Goal: Task Accomplishment & Management: Manage account settings

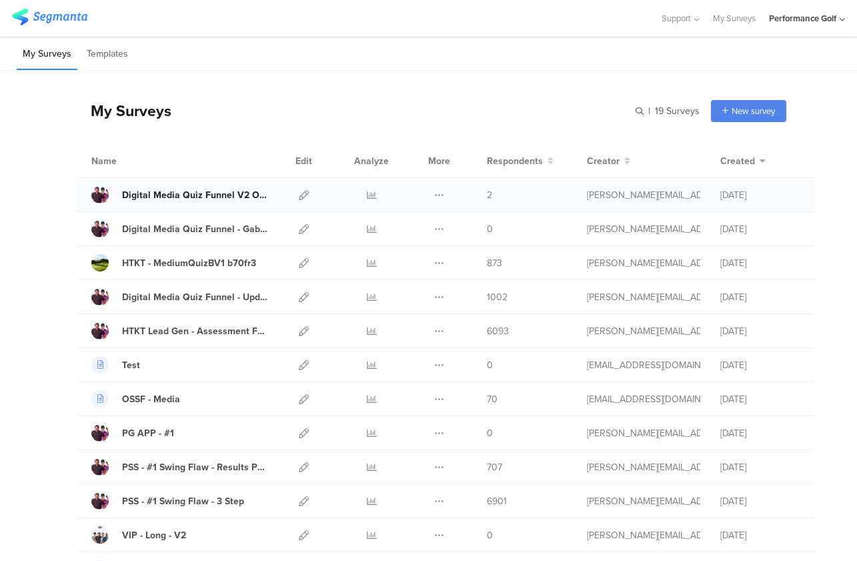
click at [189, 195] on div "Digital Media Quiz Funnel V2 Open VSL Results Page - Updated [DATE]" at bounding box center [195, 195] width 147 height 14
click at [377, 198] on div at bounding box center [371, 194] width 40 height 33
click at [369, 197] on icon at bounding box center [372, 195] width 10 height 10
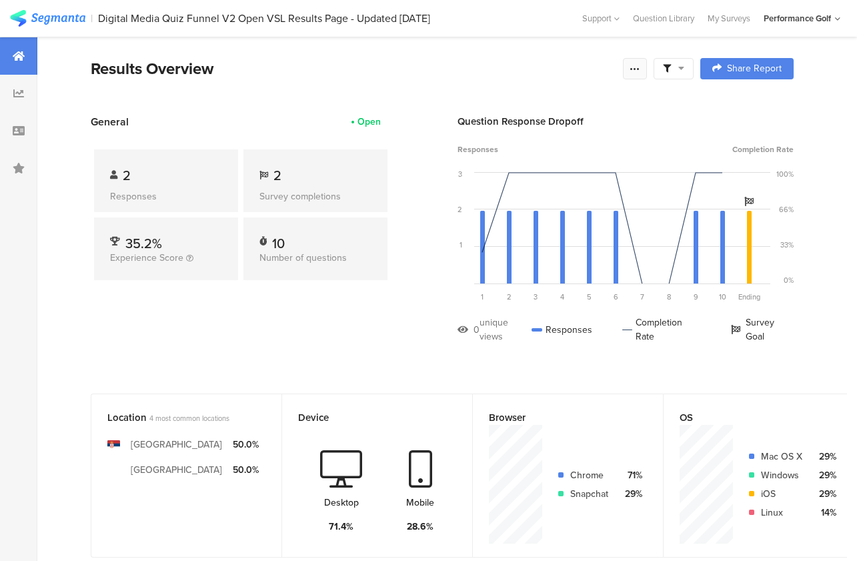
click at [633, 71] on icon at bounding box center [634, 68] width 11 height 11
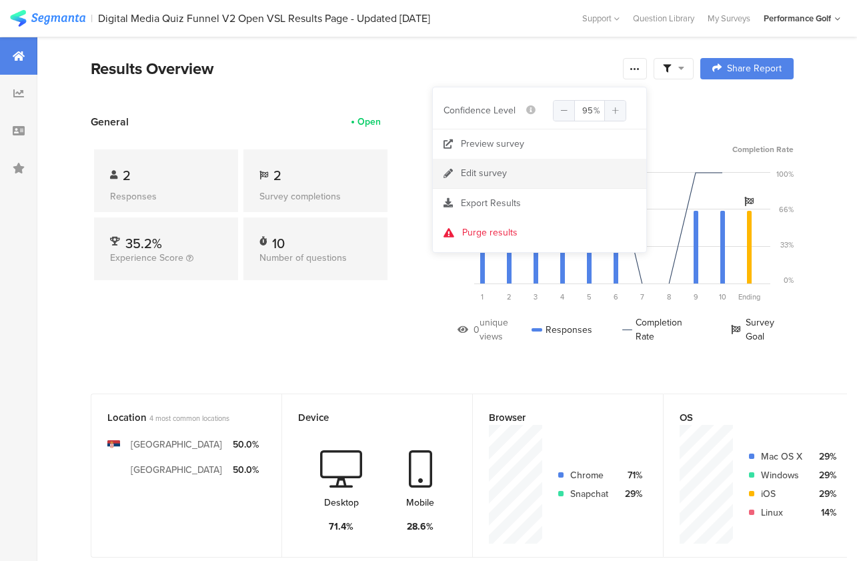
click at [513, 171] on link "Edit survey" at bounding box center [539, 173] width 213 height 29
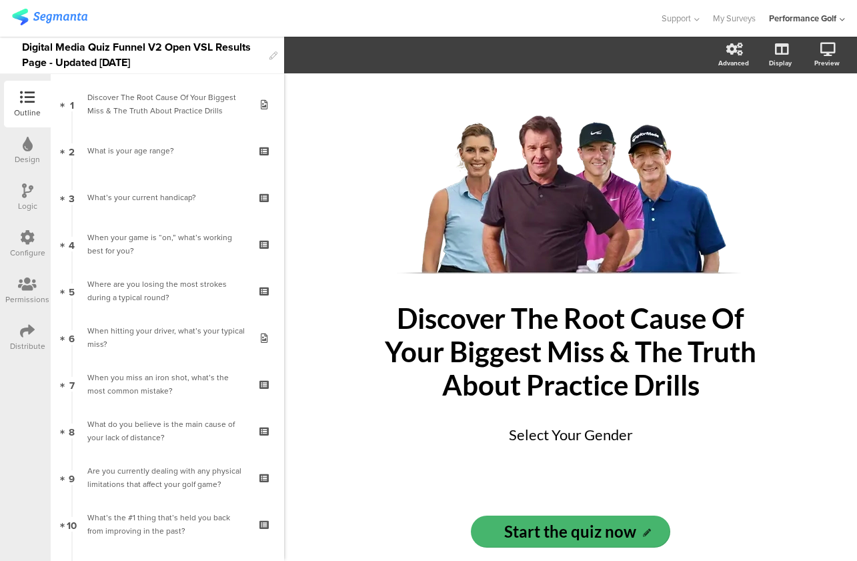
click at [19, 247] on div "Configure" at bounding box center [27, 253] width 35 height 12
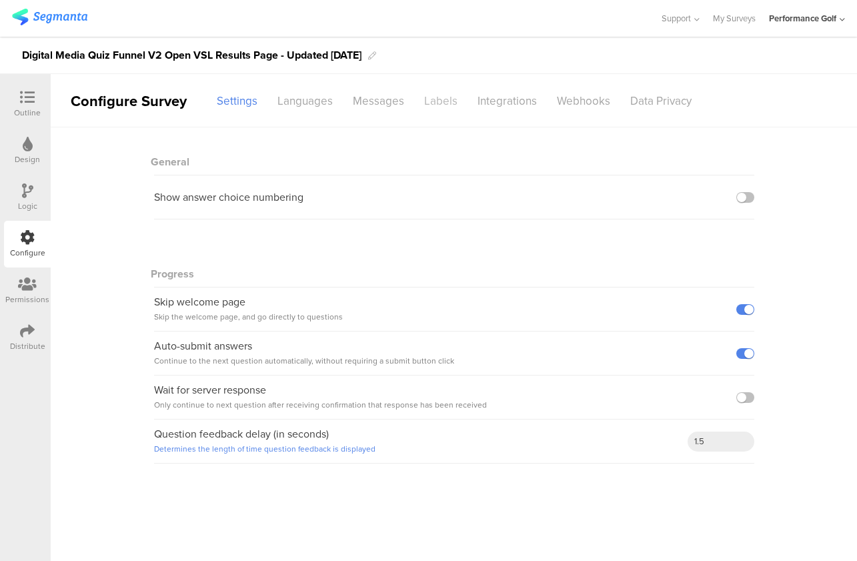
click at [435, 97] on div "Labels" at bounding box center [440, 100] width 53 height 23
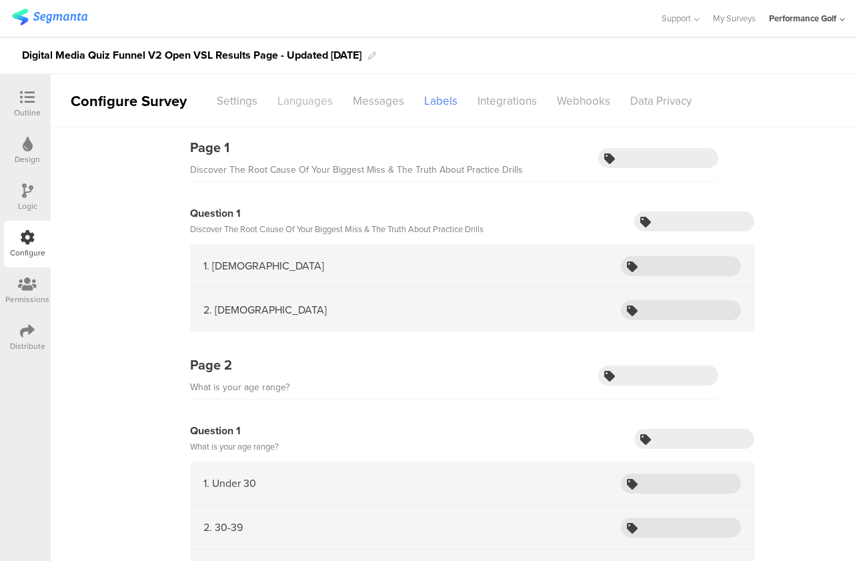
click at [301, 96] on div "Languages" at bounding box center [304, 100] width 75 height 23
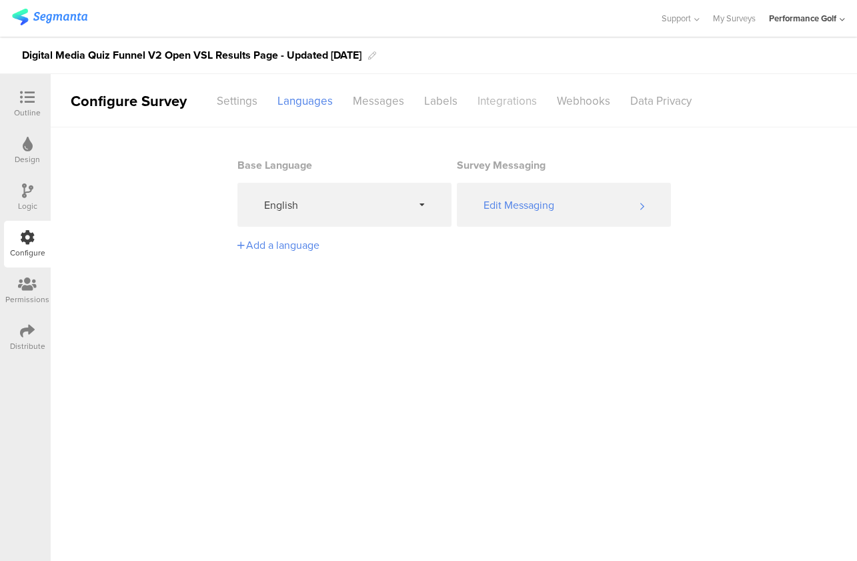
click at [509, 105] on div "Integrations" at bounding box center [506, 100] width 79 height 23
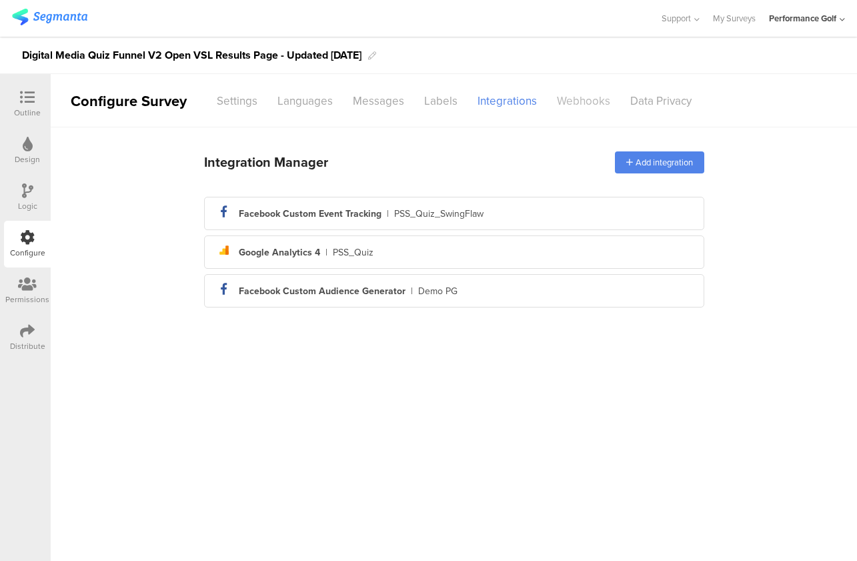
click at [571, 101] on div "Webhooks" at bounding box center [583, 100] width 73 height 23
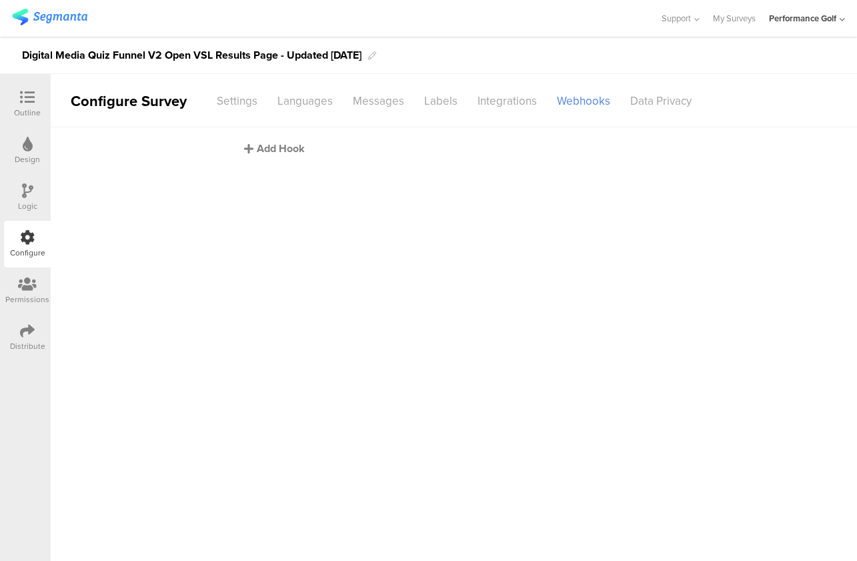
click at [285, 148] on div "Add Hook" at bounding box center [457, 148] width 427 height 15
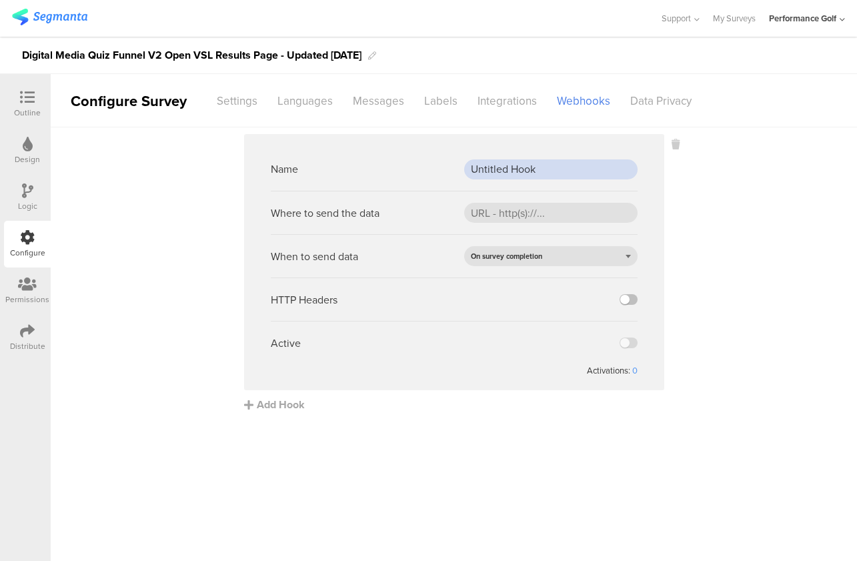
click at [511, 173] on input "Untitled Hook" at bounding box center [550, 169] width 173 height 20
click at [557, 217] on input "url" at bounding box center [550, 213] width 173 height 20
click at [536, 259] on span "On survey completion" at bounding box center [506, 256] width 71 height 11
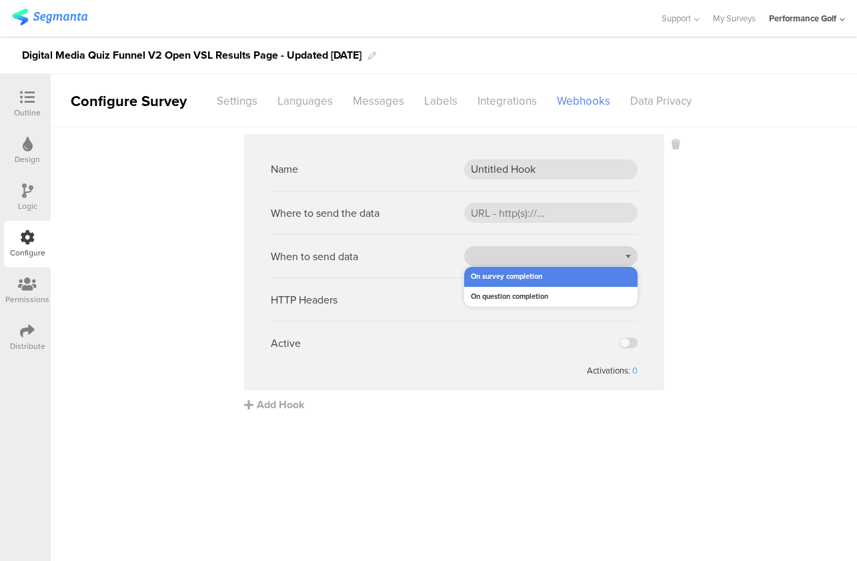
click at [536, 259] on div "On survey completion" at bounding box center [550, 256] width 173 height 20
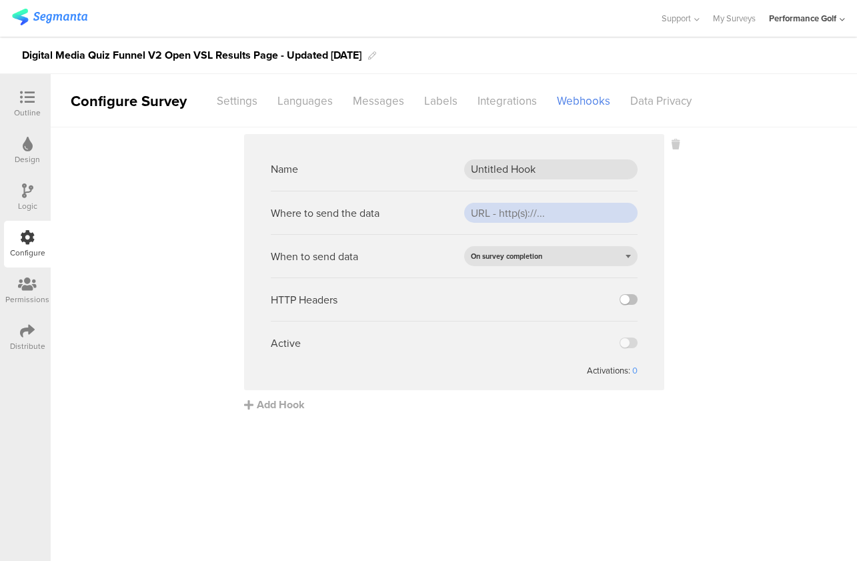
click at [527, 213] on input "url" at bounding box center [550, 213] width 173 height 20
click at [489, 250] on div "On survey completion" at bounding box center [506, 256] width 71 height 12
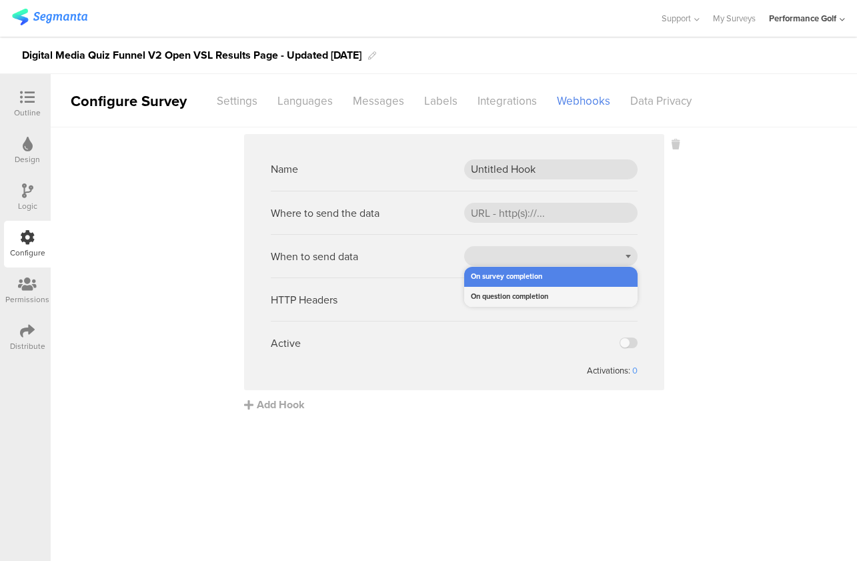
click at [539, 297] on div "On question completion" at bounding box center [550, 297] width 173 height 20
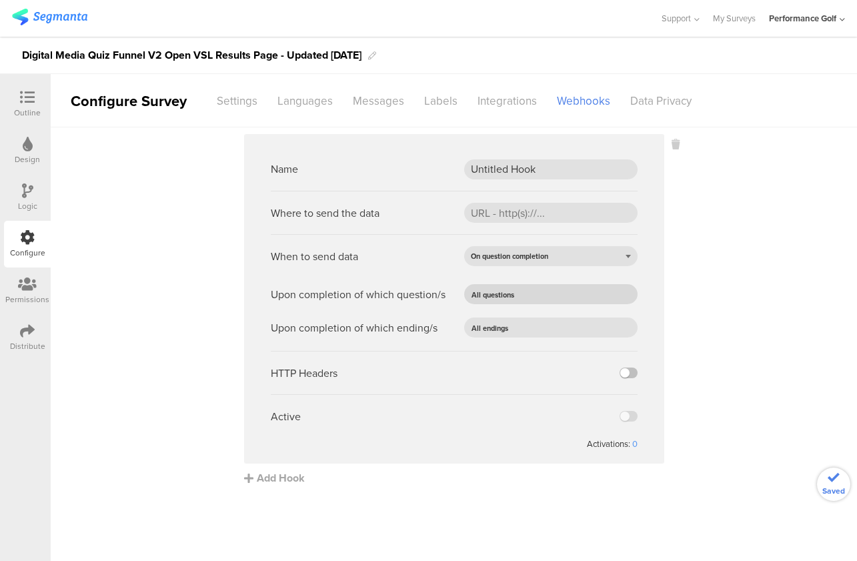
click at [531, 296] on input "text" at bounding box center [570, 294] width 105 height 19
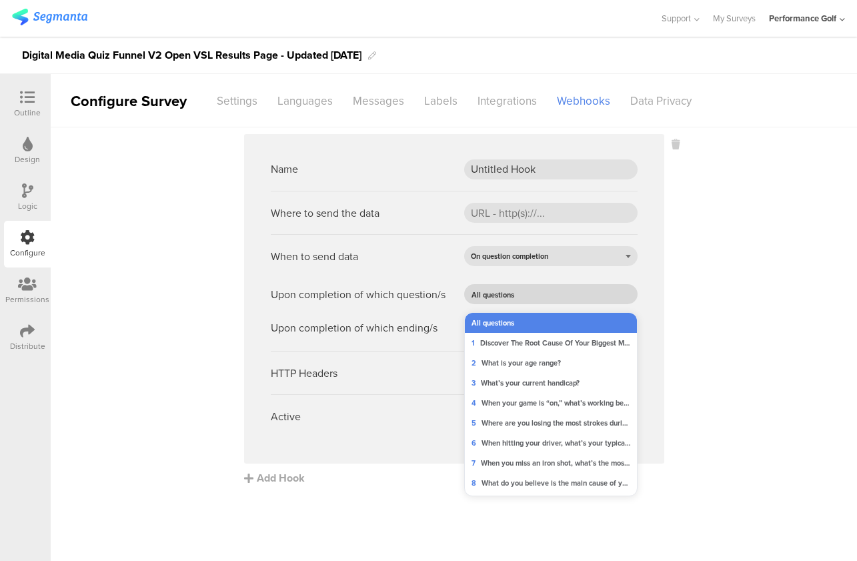
click at [531, 296] on input "text" at bounding box center [570, 294] width 105 height 19
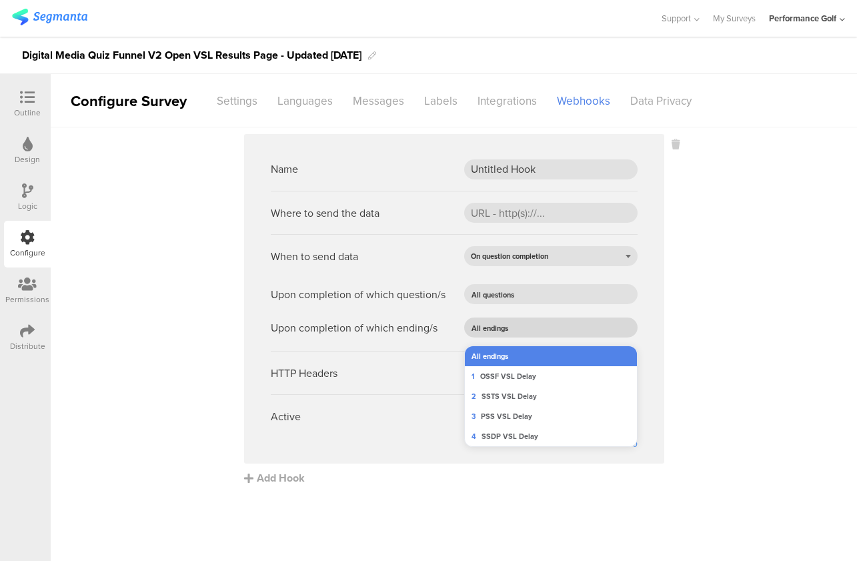
click at [531, 330] on input "text" at bounding box center [567, 327] width 111 height 19
click at [407, 323] on div "Upon completion of which ending/s" at bounding box center [354, 327] width 167 height 15
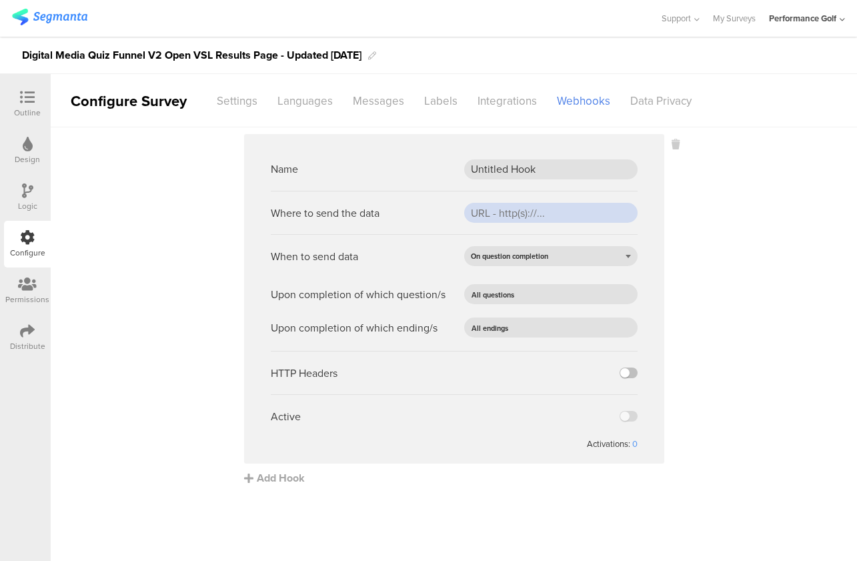
click at [564, 217] on input "url" at bounding box center [550, 213] width 173 height 20
click at [527, 214] on input "url" at bounding box center [550, 213] width 173 height 20
click at [301, 375] on div "HTTP Headers" at bounding box center [304, 372] width 67 height 15
click at [497, 215] on input "url" at bounding box center [550, 213] width 173 height 20
click at [664, 105] on div "Data Privacy" at bounding box center [660, 100] width 81 height 23
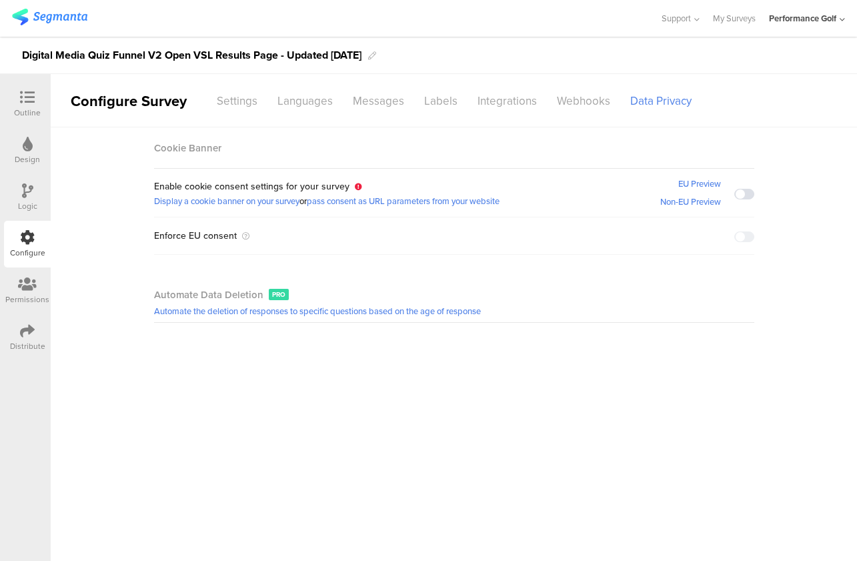
click at [25, 347] on div "Distribute" at bounding box center [27, 346] width 35 height 12
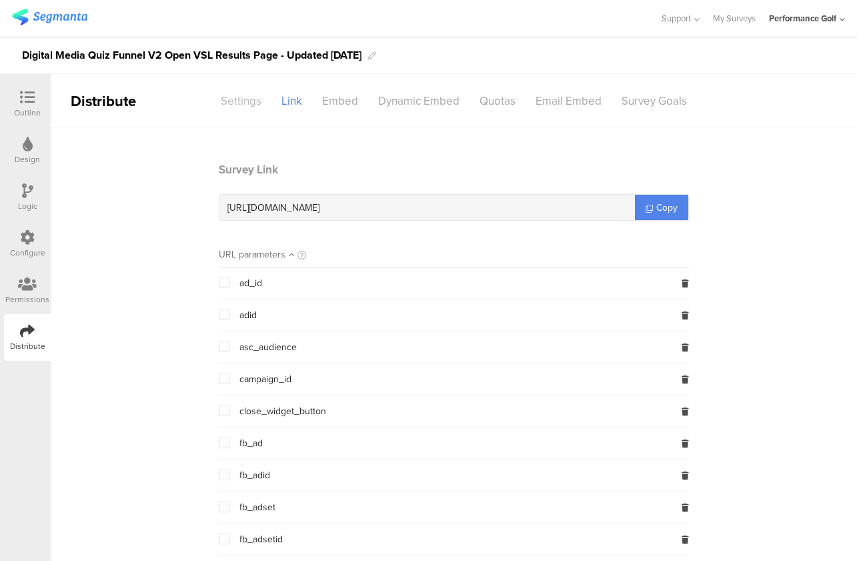
click at [238, 107] on div "Settings" at bounding box center [241, 100] width 61 height 23
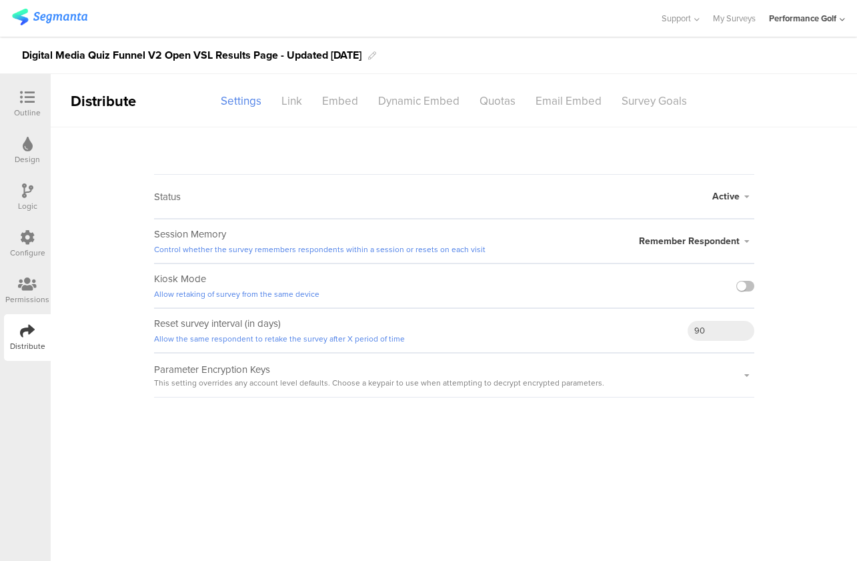
click at [743, 375] on icon at bounding box center [746, 375] width 15 height 8
click at [742, 369] on div at bounding box center [746, 374] width 15 height 43
click at [744, 373] on icon at bounding box center [746, 375] width 15 height 8
click at [745, 378] on icon at bounding box center [746, 375] width 15 height 8
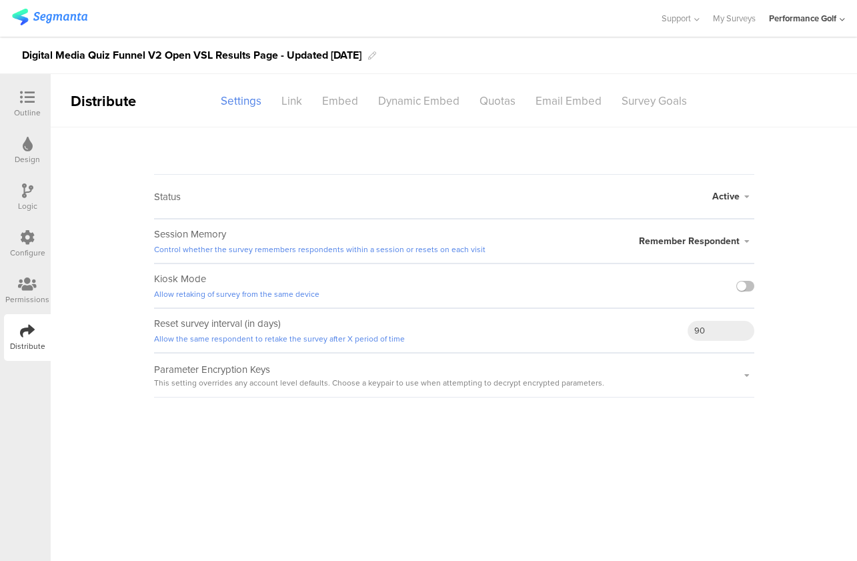
click at [24, 293] on div "Permissions" at bounding box center [27, 299] width 44 height 12
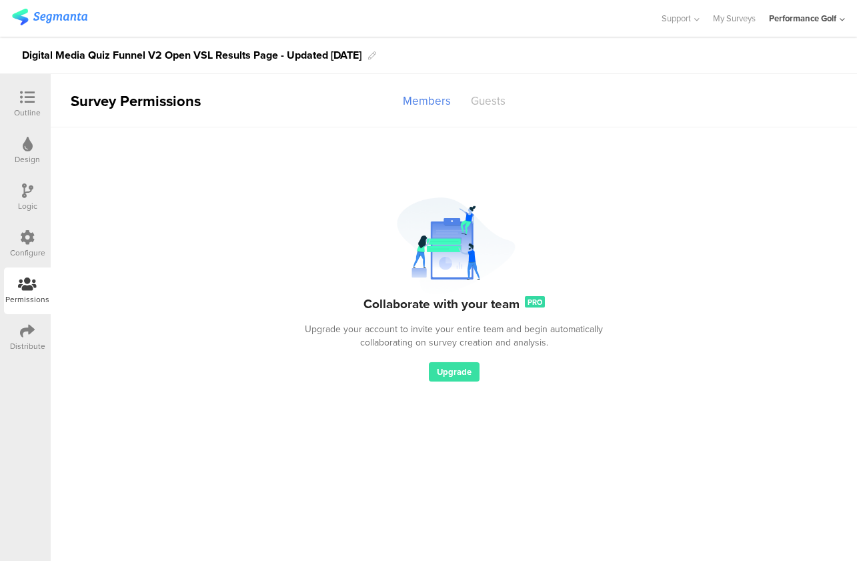
click at [481, 108] on div "Guests" at bounding box center [488, 100] width 55 height 23
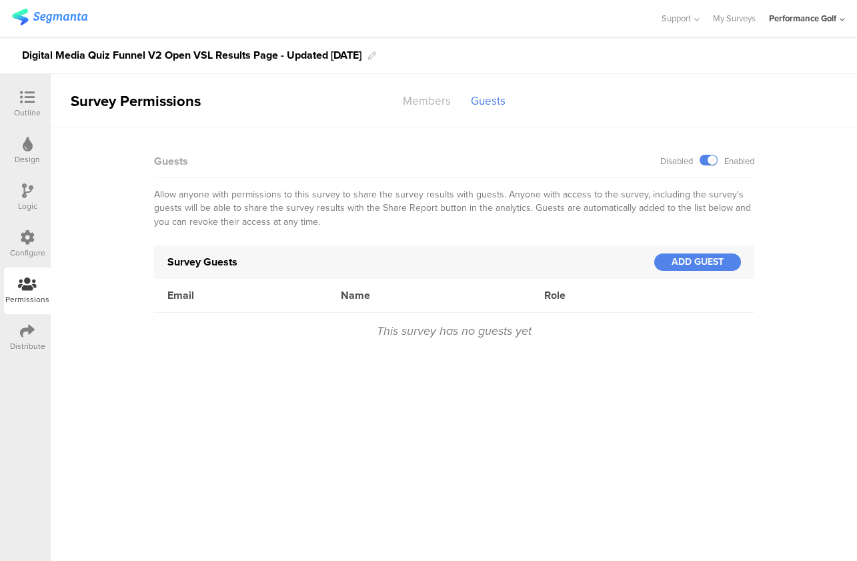
click at [415, 104] on div "Members" at bounding box center [427, 100] width 68 height 23
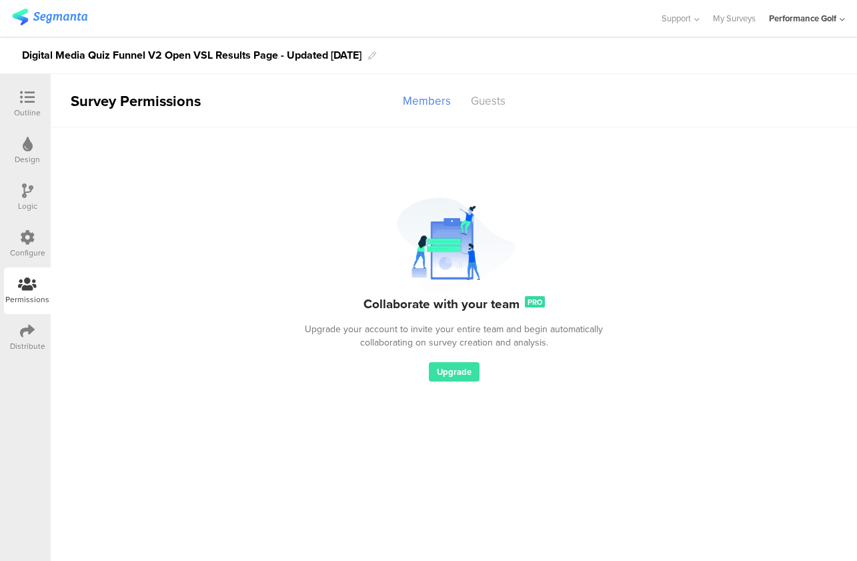
click at [29, 150] on icon at bounding box center [28, 144] width 10 height 15
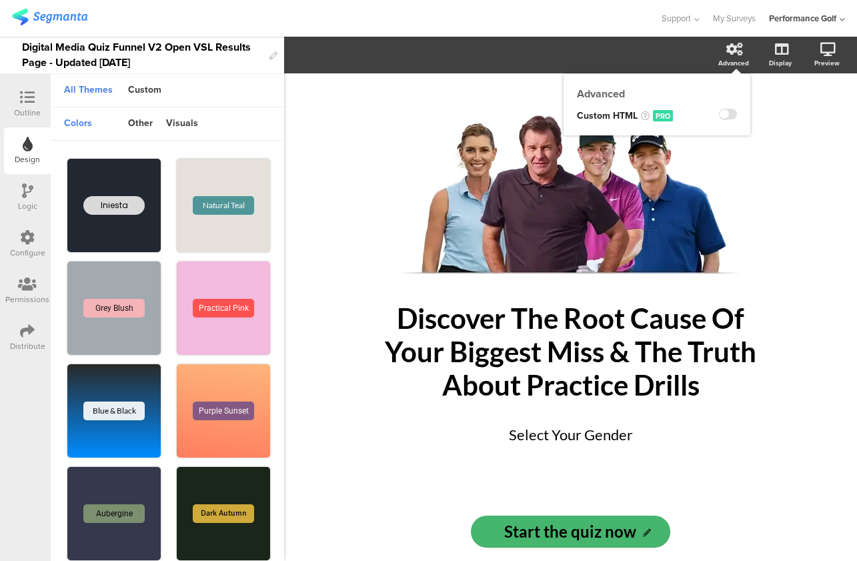
click at [735, 55] on icon at bounding box center [734, 49] width 17 height 13
click at [136, 121] on div "other" at bounding box center [140, 124] width 38 height 23
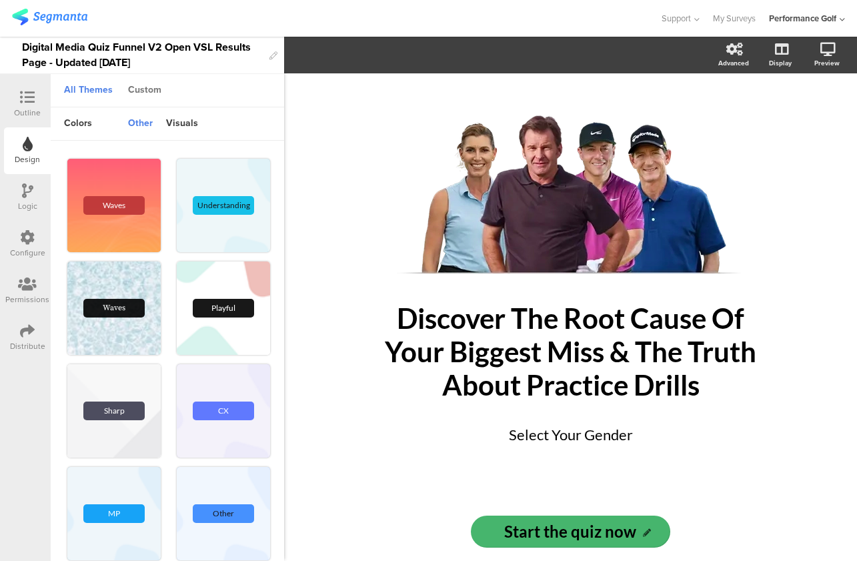
click at [147, 98] on div "Custom" at bounding box center [144, 90] width 47 height 23
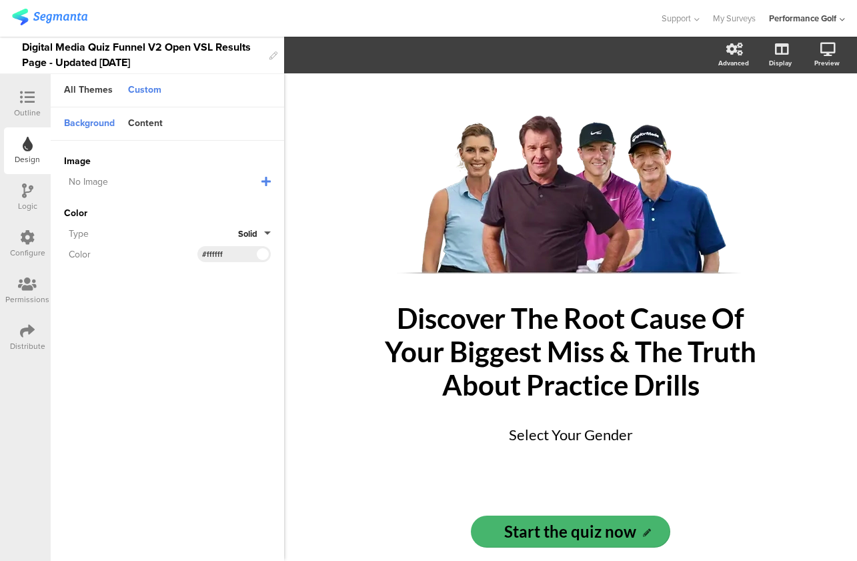
click at [28, 116] on div "Outline" at bounding box center [27, 113] width 27 height 12
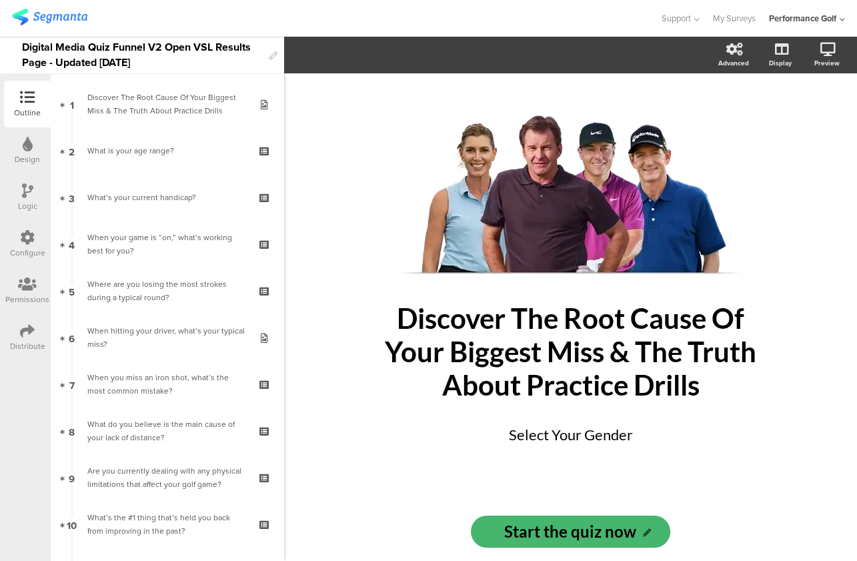
click at [26, 143] on icon at bounding box center [28, 144] width 10 height 15
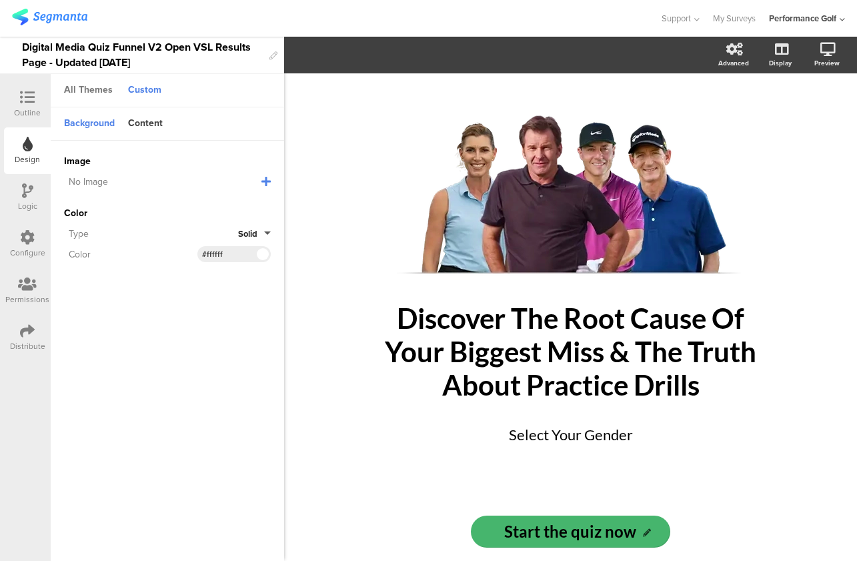
click at [79, 93] on div "All Themes" at bounding box center [88, 90] width 62 height 23
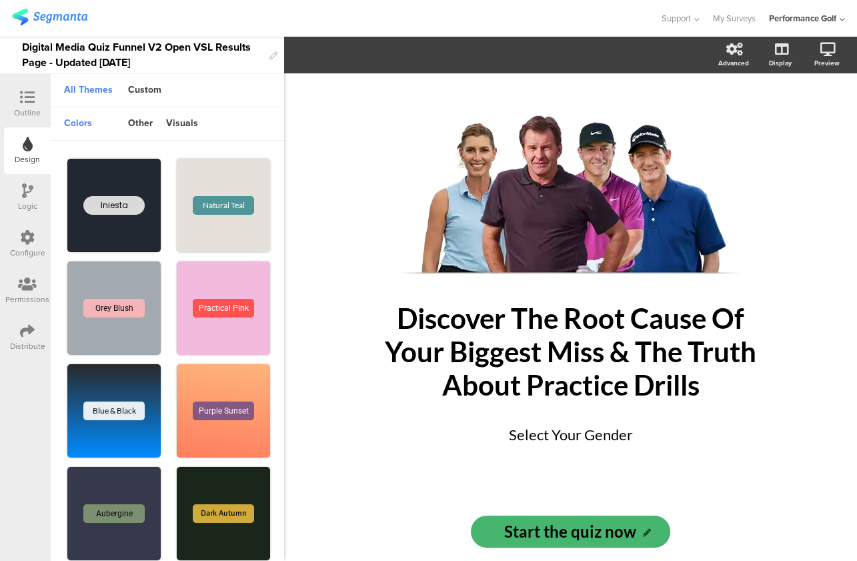
click at [24, 97] on icon at bounding box center [27, 97] width 15 height 15
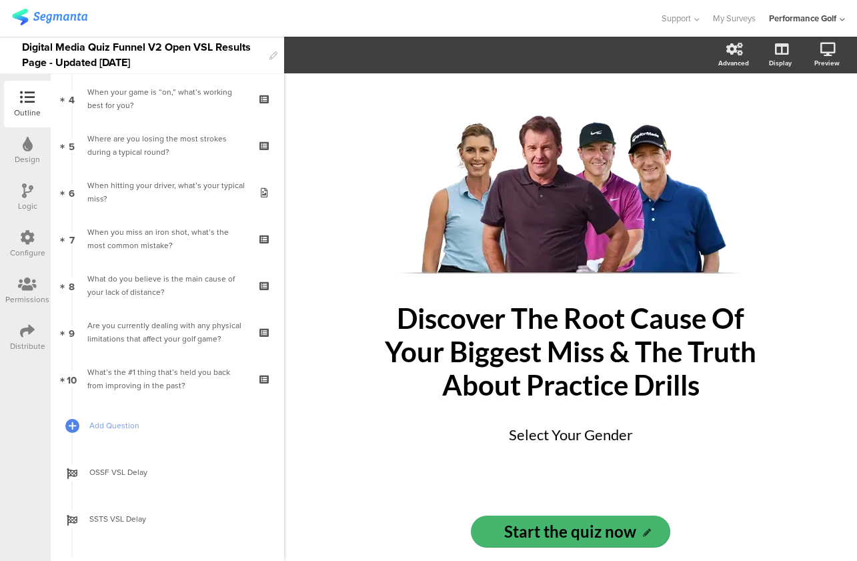
scroll to position [250, 0]
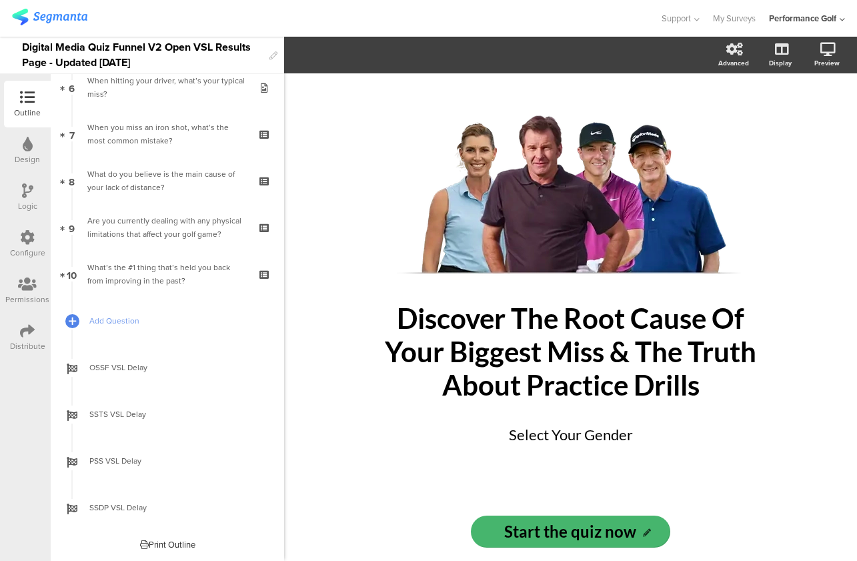
click at [25, 337] on icon at bounding box center [27, 330] width 15 height 15
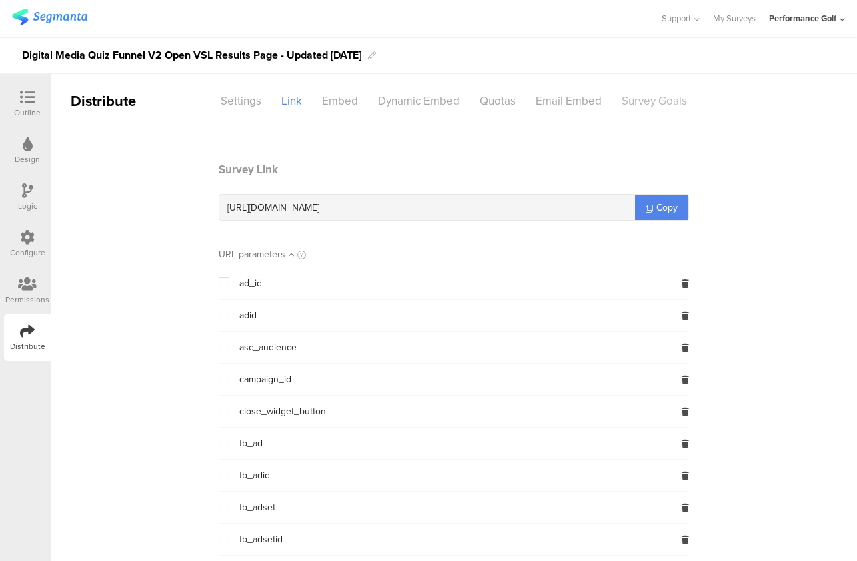
click at [657, 104] on div "Survey Goals" at bounding box center [653, 100] width 85 height 23
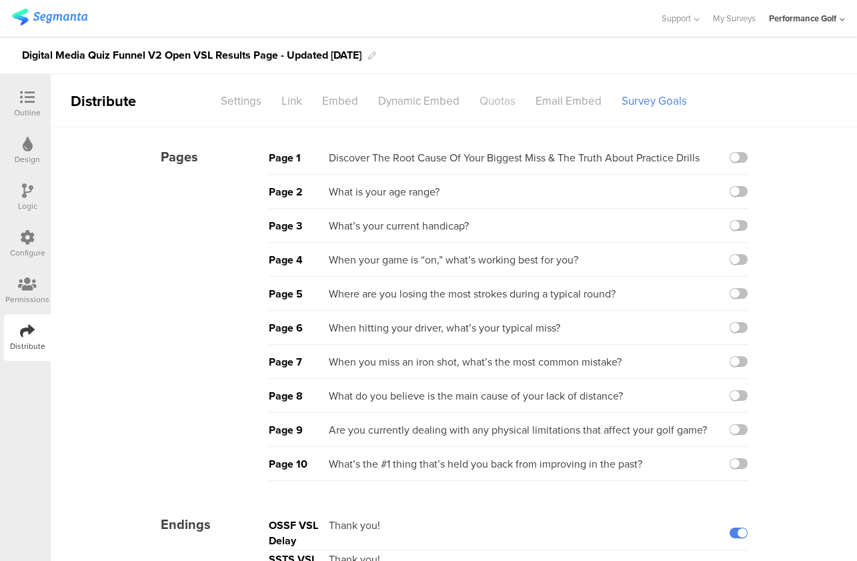
click at [496, 97] on div "Quotas" at bounding box center [497, 100] width 56 height 23
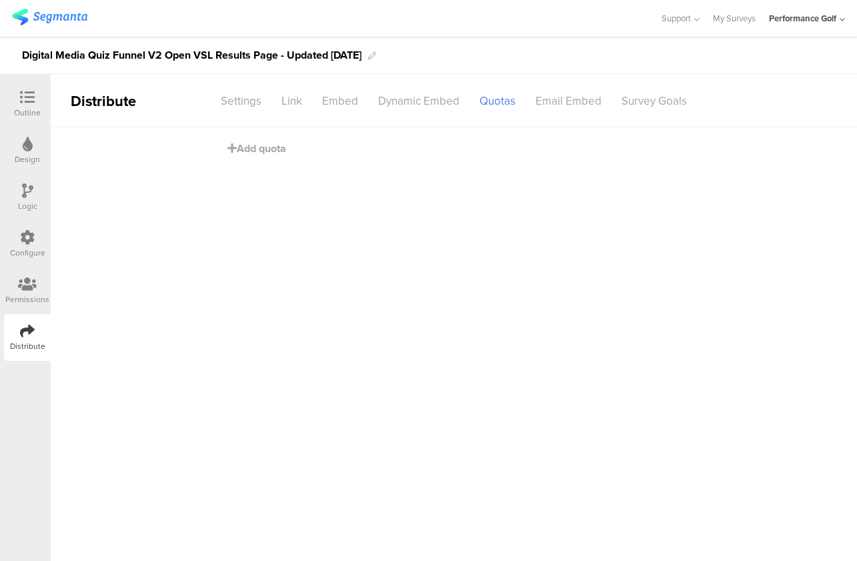
click at [275, 163] on div "Add quota" at bounding box center [453, 154] width 453 height 55
click at [278, 139] on div "Add quota" at bounding box center [453, 154] width 453 height 55
click at [278, 145] on span "Add quota" at bounding box center [256, 148] width 59 height 15
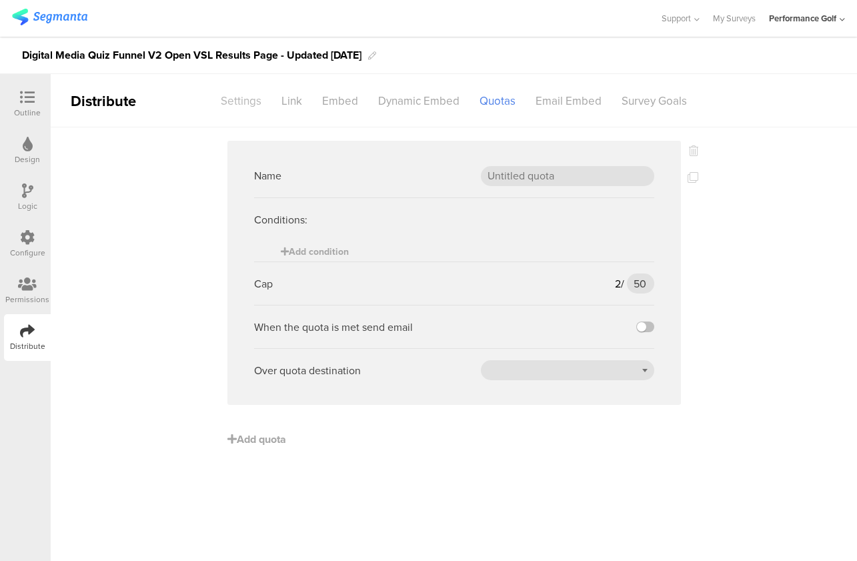
click at [246, 106] on div "Settings" at bounding box center [241, 100] width 61 height 23
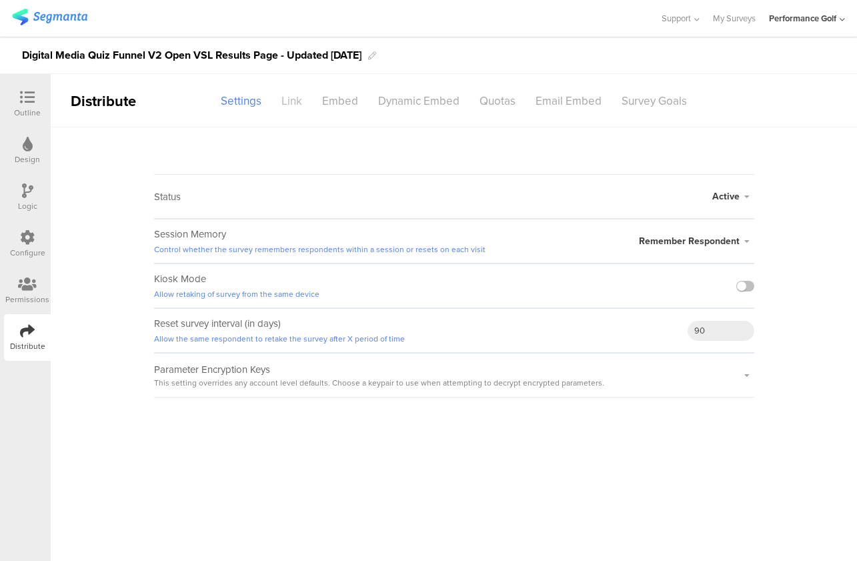
click at [299, 102] on div "Link" at bounding box center [291, 100] width 41 height 23
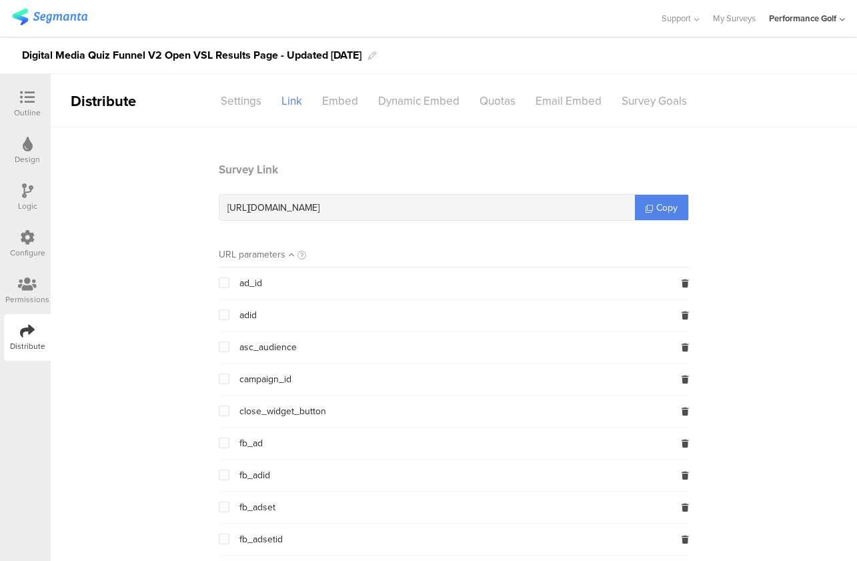
click at [225, 375] on span at bounding box center [224, 378] width 11 height 11
click at [229, 373] on input "checkbox" at bounding box center [229, 373] width 0 height 0
click at [225, 376] on span at bounding box center [224, 378] width 11 height 11
click at [229, 373] on input "checkbox" at bounding box center [229, 373] width 0 height 0
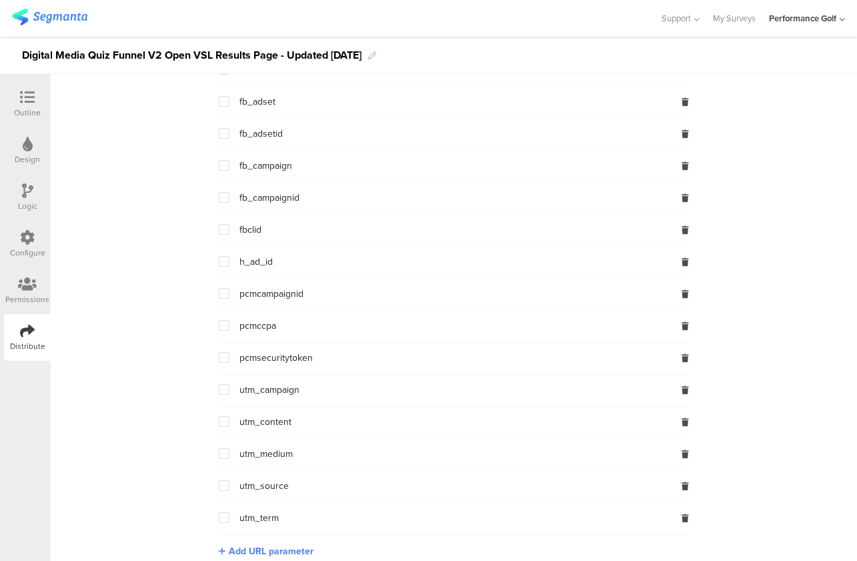
scroll to position [423, 0]
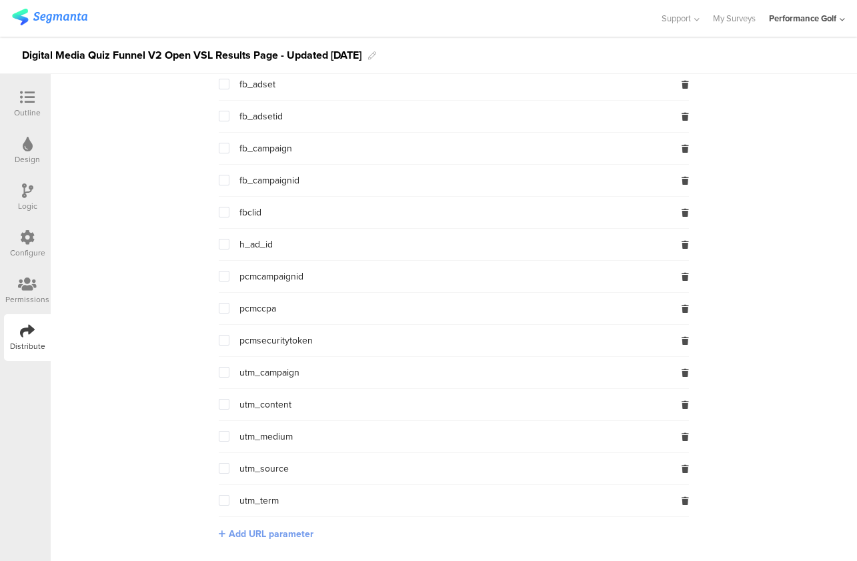
click at [267, 539] on span "Add URL parameter" at bounding box center [271, 534] width 85 height 14
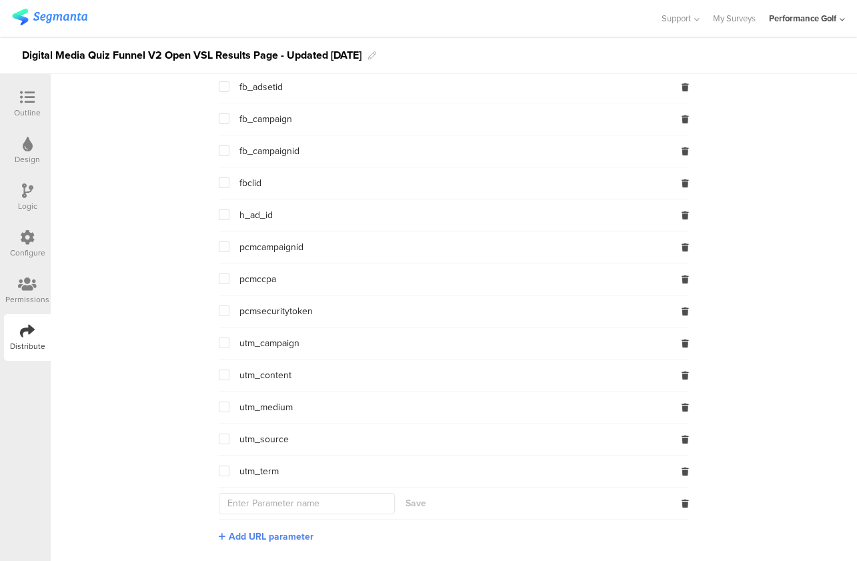
scroll to position [455, 0]
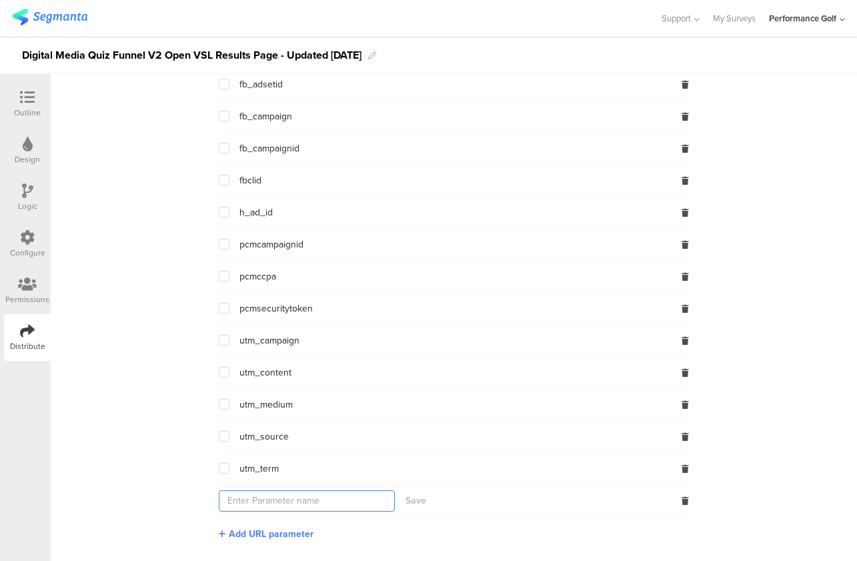
click at [291, 503] on input "text" at bounding box center [307, 500] width 176 height 21
click at [142, 449] on section "Survey Link https://surveys.segmanta.com/ac8b83 Copy URL parameters ad_id adid …" at bounding box center [454, 134] width 806 height 854
click at [681, 499] on icon at bounding box center [684, 501] width 7 height 8
click at [682, 500] on icon at bounding box center [684, 501] width 7 height 8
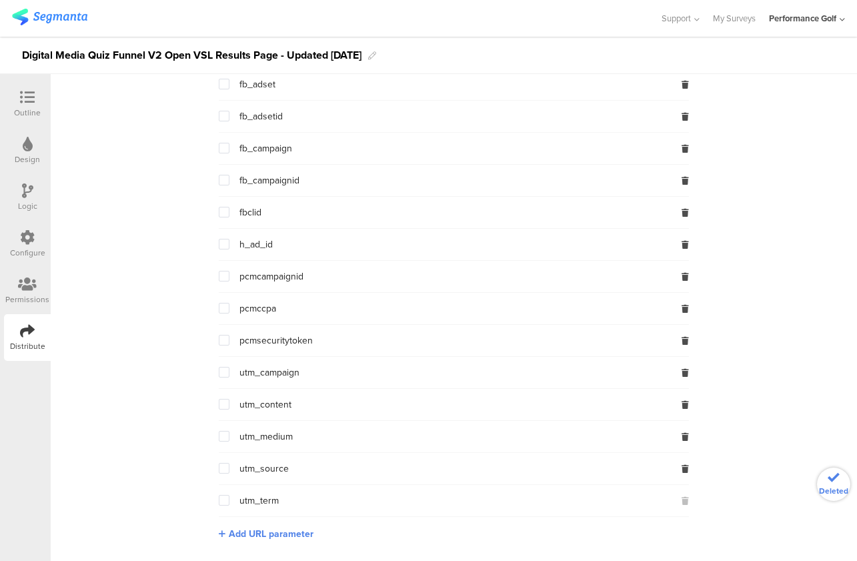
click at [769, 394] on section "Survey Link https://surveys.segmanta.com/ac8b83 Copy URL parameters ad_id adid …" at bounding box center [454, 150] width 806 height 822
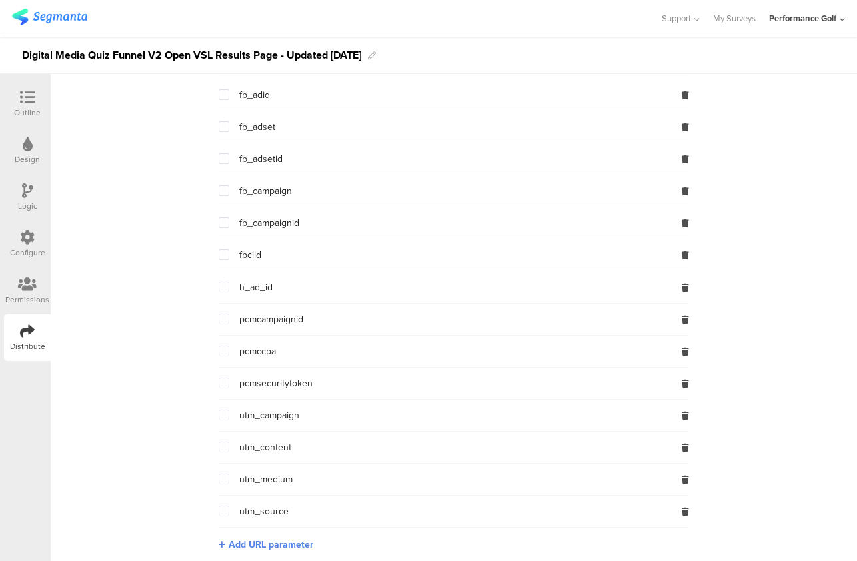
scroll to position [0, 0]
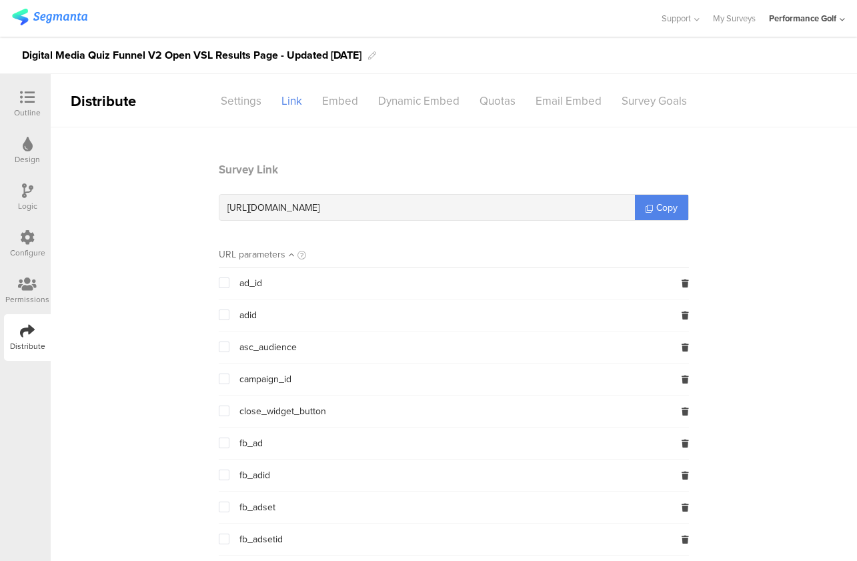
click at [769, 394] on section "Survey Link https://surveys.segmanta.com/ac8b83 Copy URL parameters ad_id adid …" at bounding box center [454, 556] width 806 height 790
